Goal: Obtain resource: Download file/media

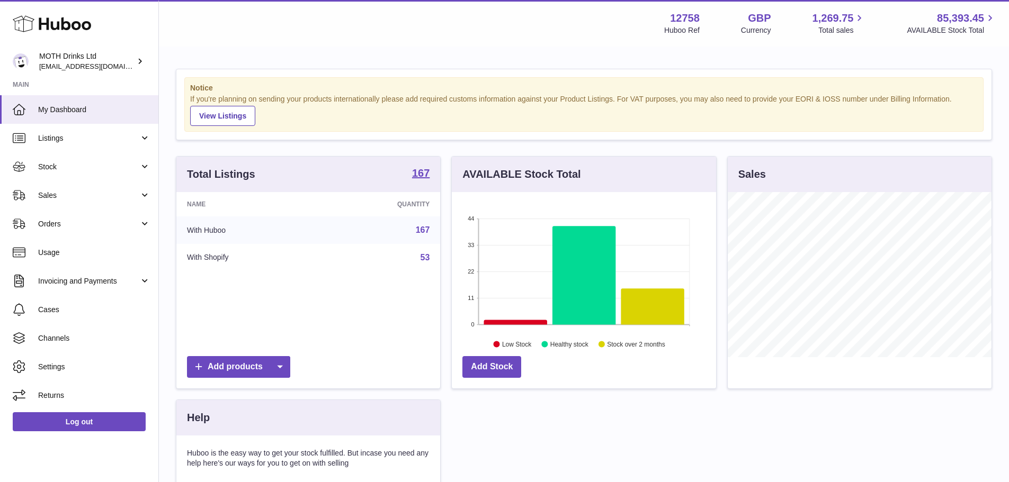
click at [413, 4] on div "Menu Huboo 12758 Huboo Ref GBP Currency 1,269.75 Total sales 85,393.45 AVAILABL…" at bounding box center [584, 23] width 850 height 47
click at [80, 193] on span "Sales" at bounding box center [88, 196] width 101 height 10
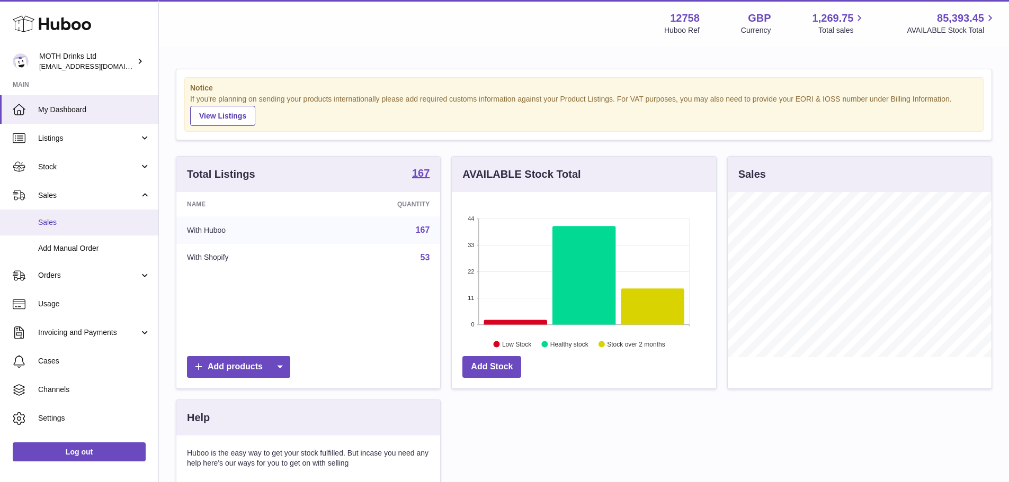
click at [85, 226] on span "Sales" at bounding box center [94, 223] width 112 height 10
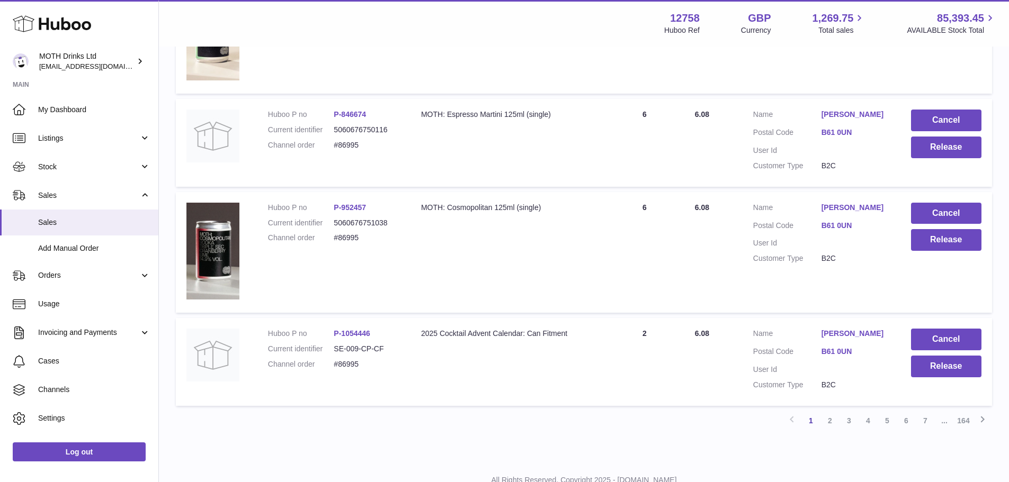
scroll to position [1034, 0]
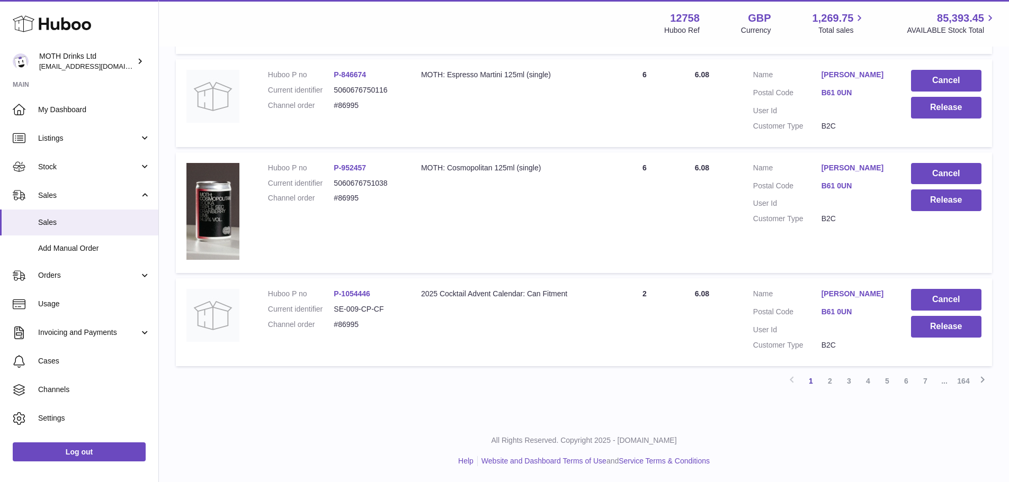
drag, startPoint x: 365, startPoint y: 321, endPoint x: 330, endPoint y: 326, distance: 35.2
click at [330, 326] on dl "Huboo P no P-1054446 Current identifier SE-009-CP-CF Channel order #86995" at bounding box center [334, 312] width 132 height 46
copy dl "#86995"
click at [967, 382] on link "164" at bounding box center [962, 381] width 19 height 19
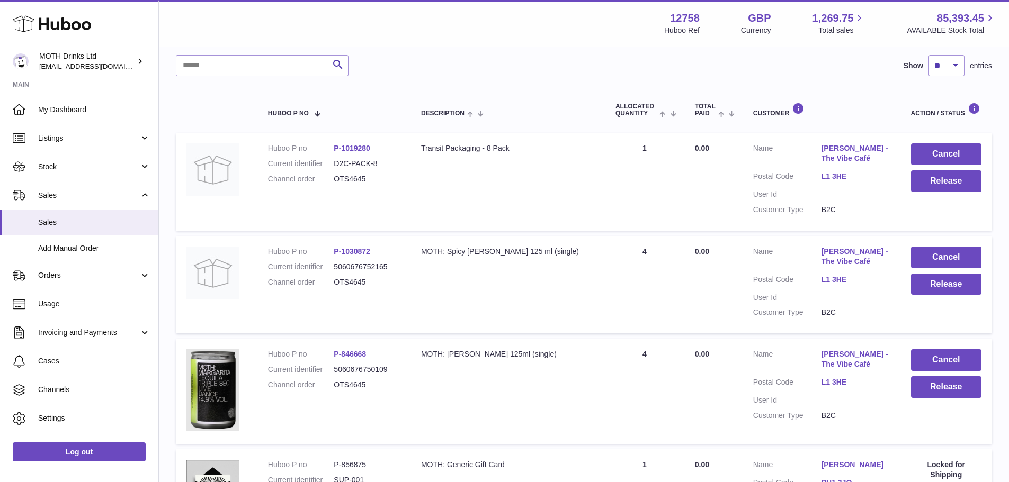
scroll to position [133, 0]
click at [72, 165] on span "Stock" at bounding box center [88, 167] width 101 height 10
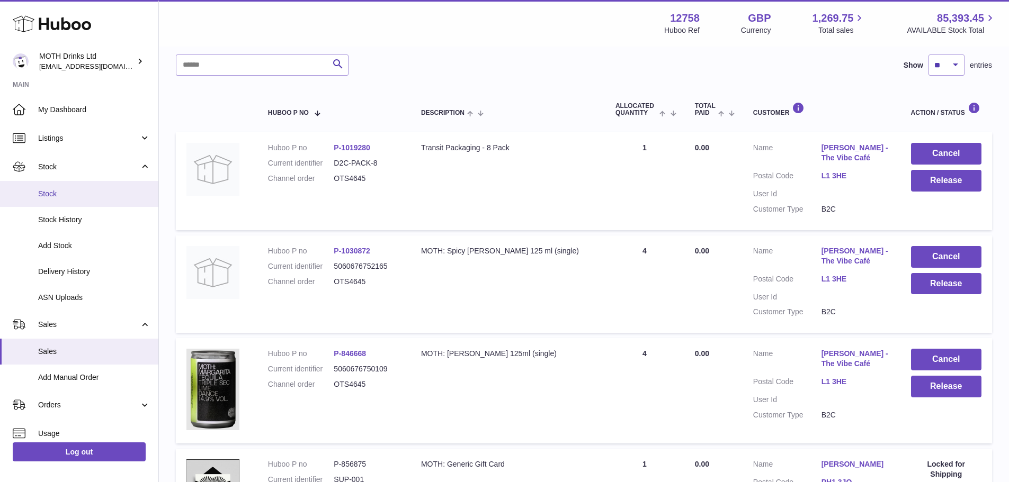
click at [73, 199] on span "Stock" at bounding box center [94, 194] width 112 height 10
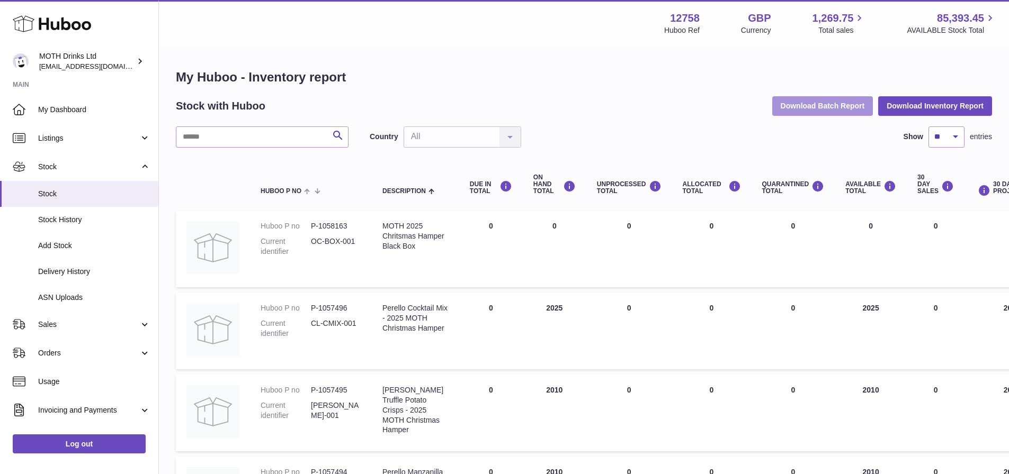
click at [808, 107] on button "Download Batch Report" at bounding box center [822, 105] width 101 height 19
click at [930, 111] on button "Download Inventory Report" at bounding box center [935, 105] width 114 height 19
